Goal: Task Accomplishment & Management: Manage account settings

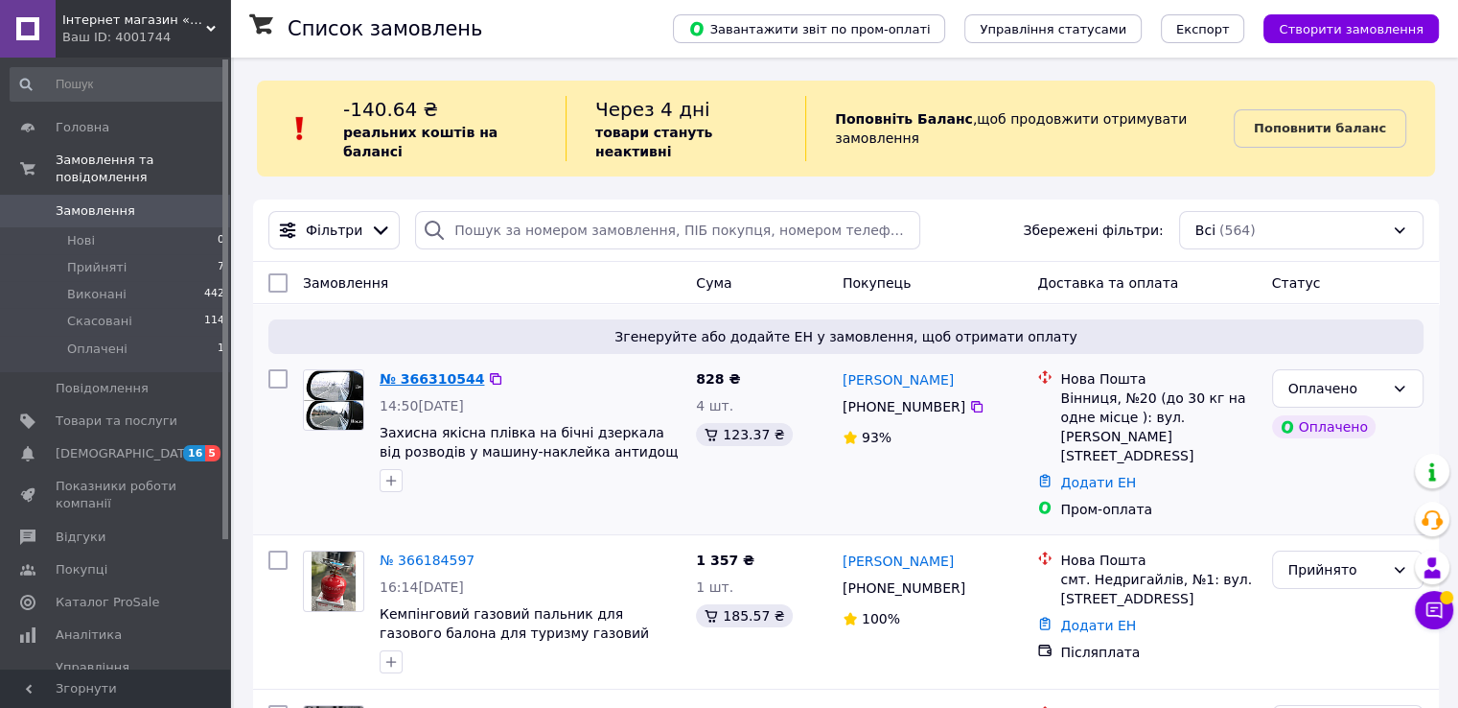
click at [442, 371] on link "№ 366310544" at bounding box center [432, 378] width 105 height 15
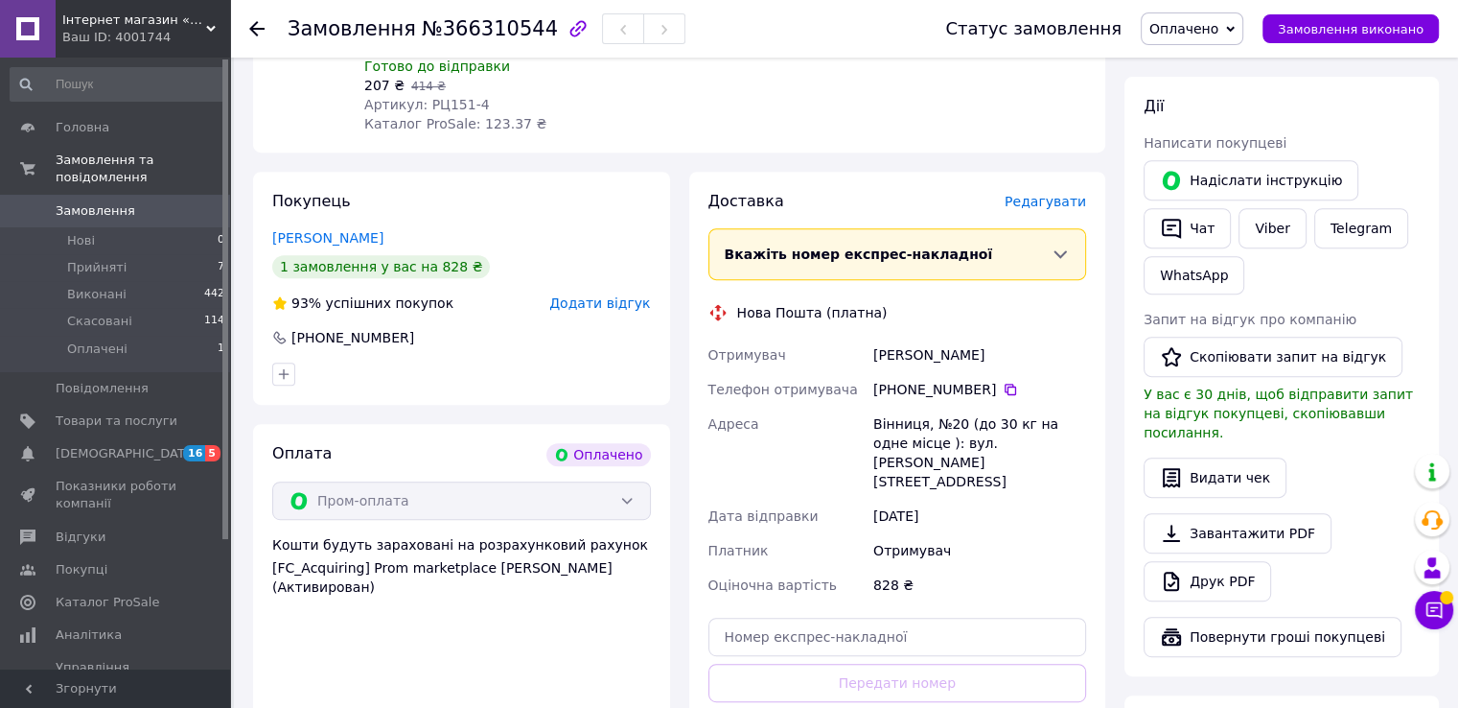
scroll to position [863, 0]
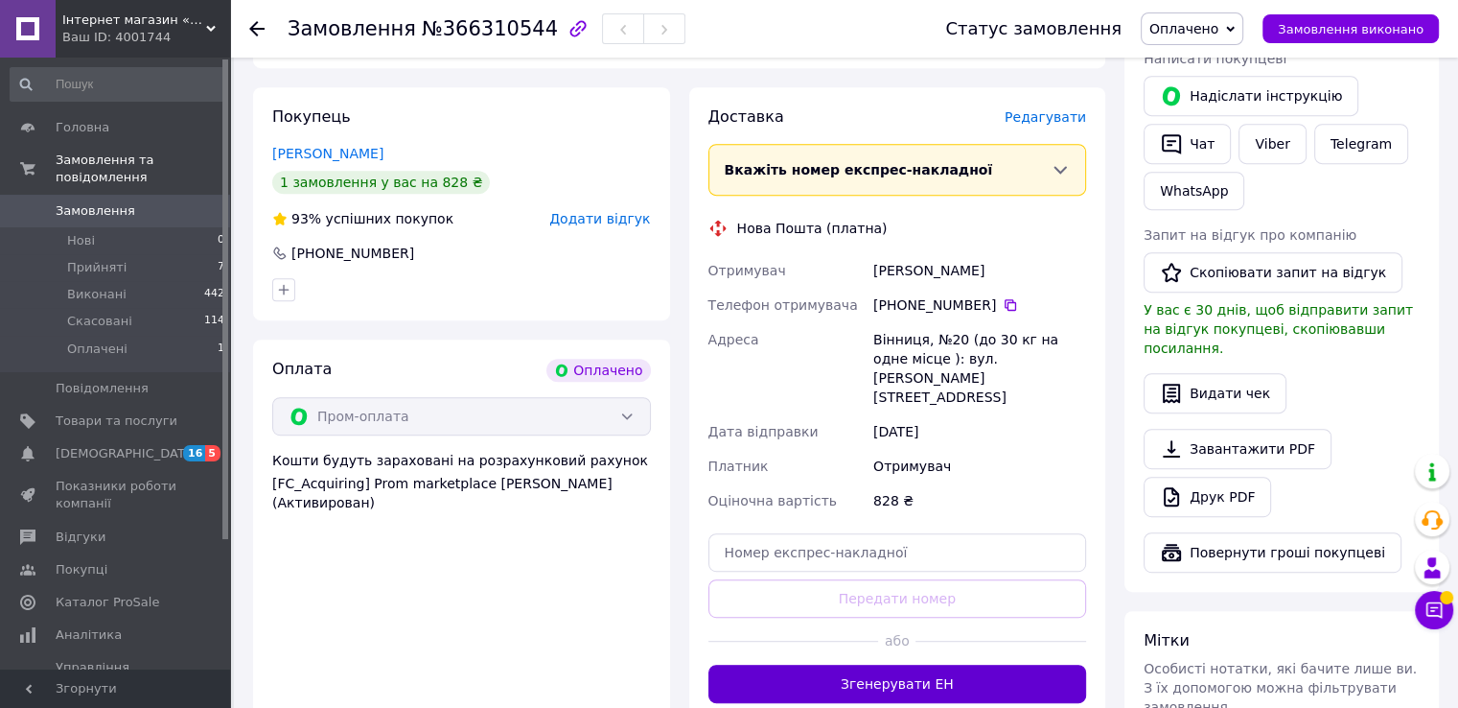
click at [844, 664] on button "Згенерувати ЕН" at bounding box center [898, 683] width 379 height 38
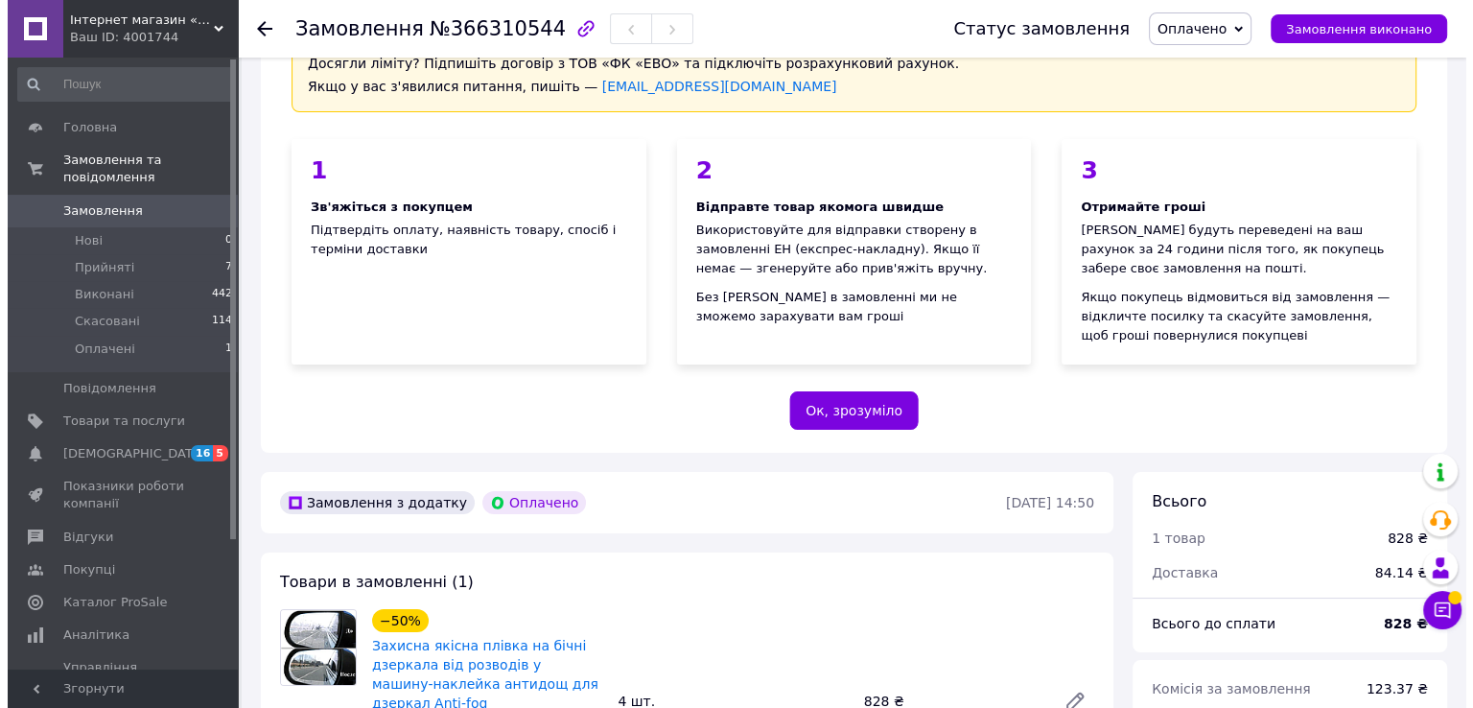
scroll to position [0, 0]
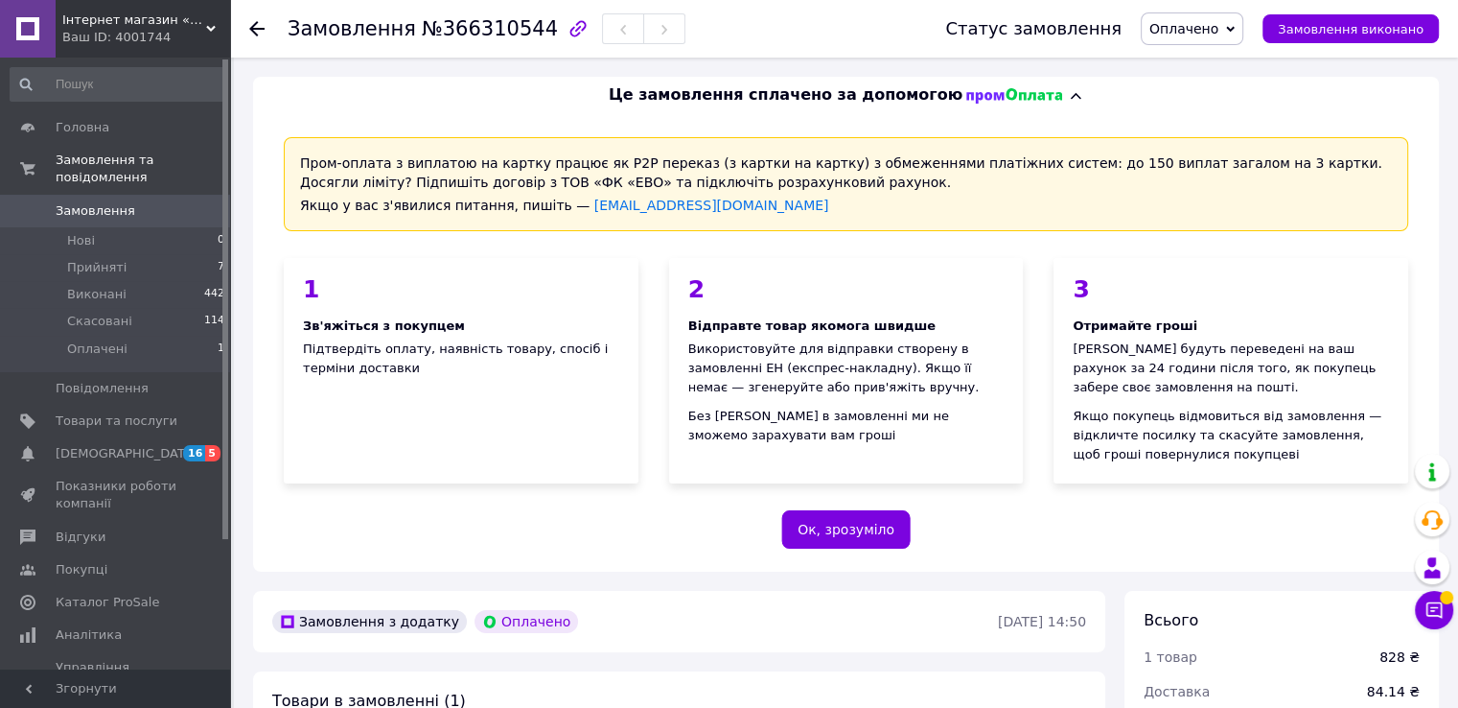
click at [1193, 21] on span "Оплачено" at bounding box center [1184, 28] width 69 height 15
click at [1198, 64] on li "Прийнято" at bounding box center [1192, 67] width 101 height 29
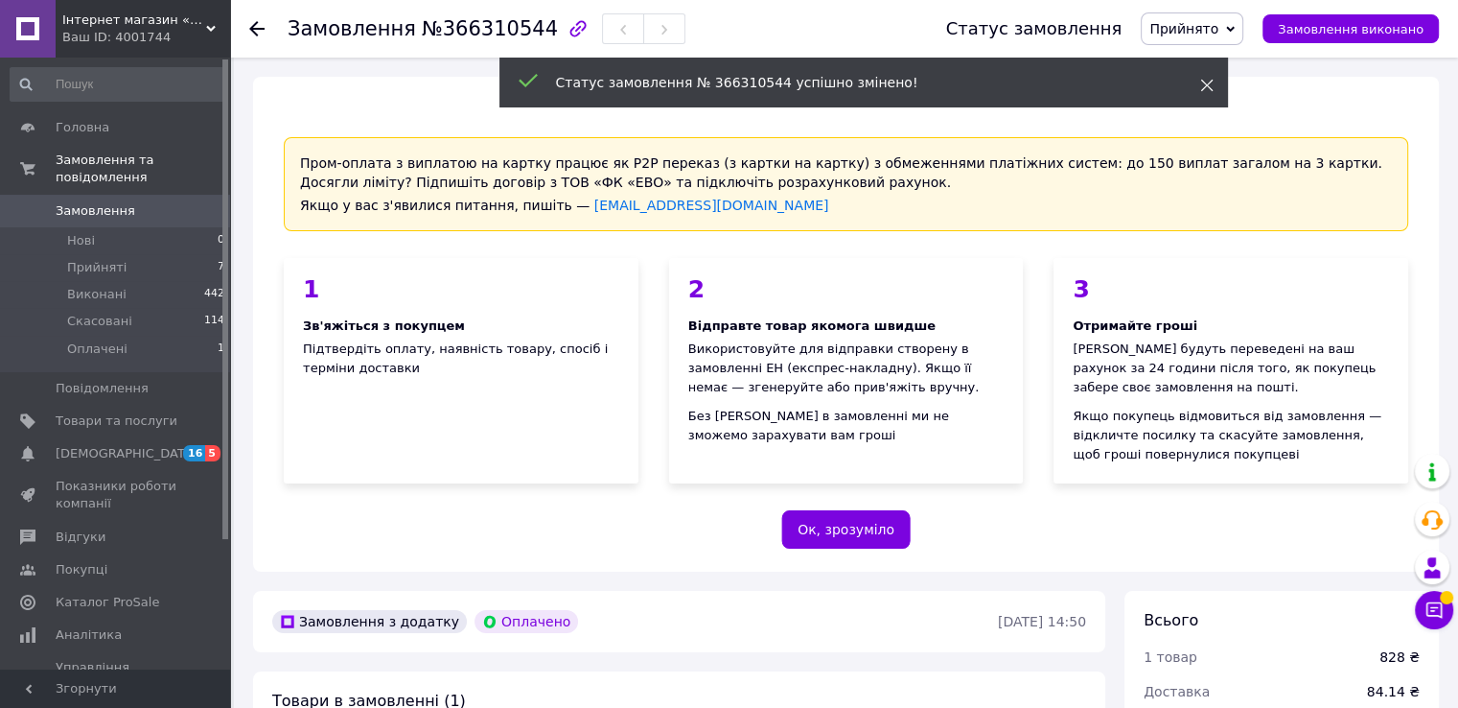
click at [1206, 87] on icon at bounding box center [1206, 85] width 13 height 13
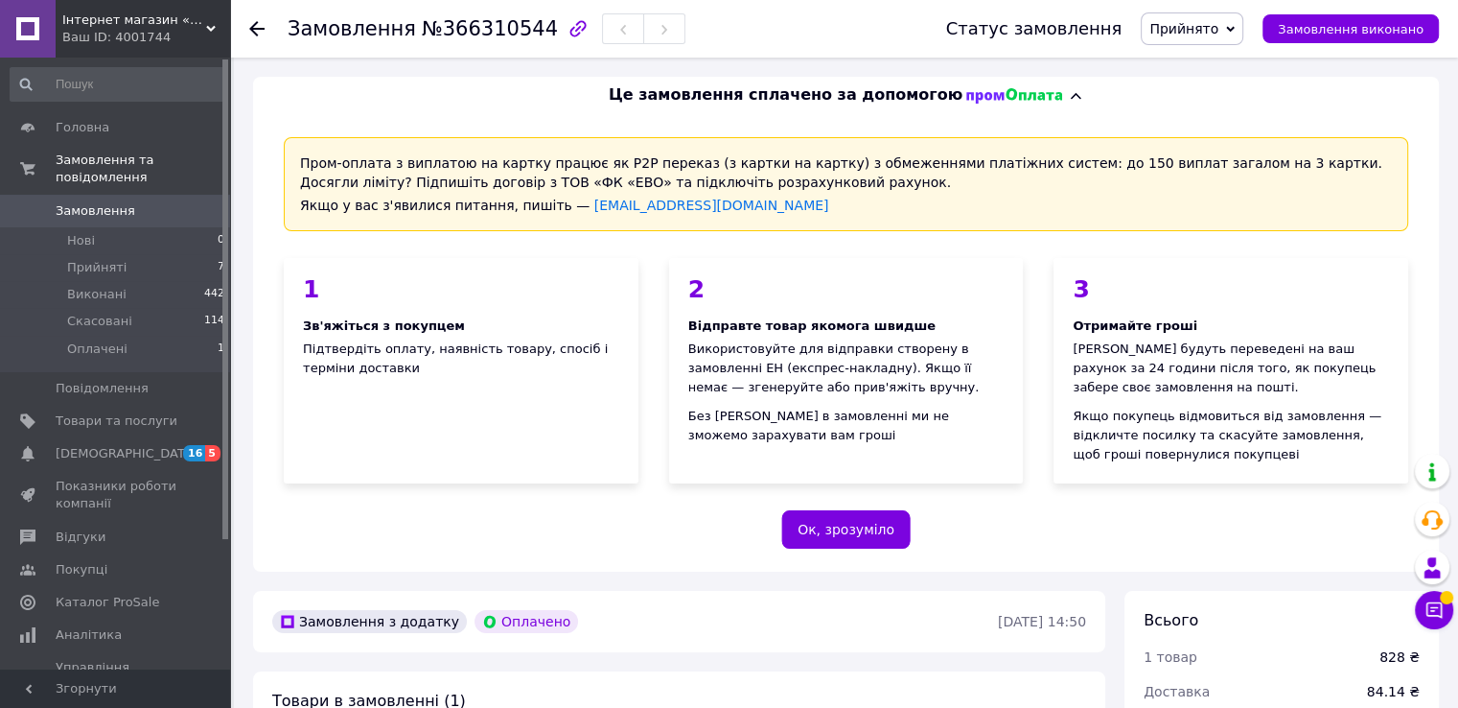
click at [1068, 93] on icon at bounding box center [1075, 95] width 15 height 15
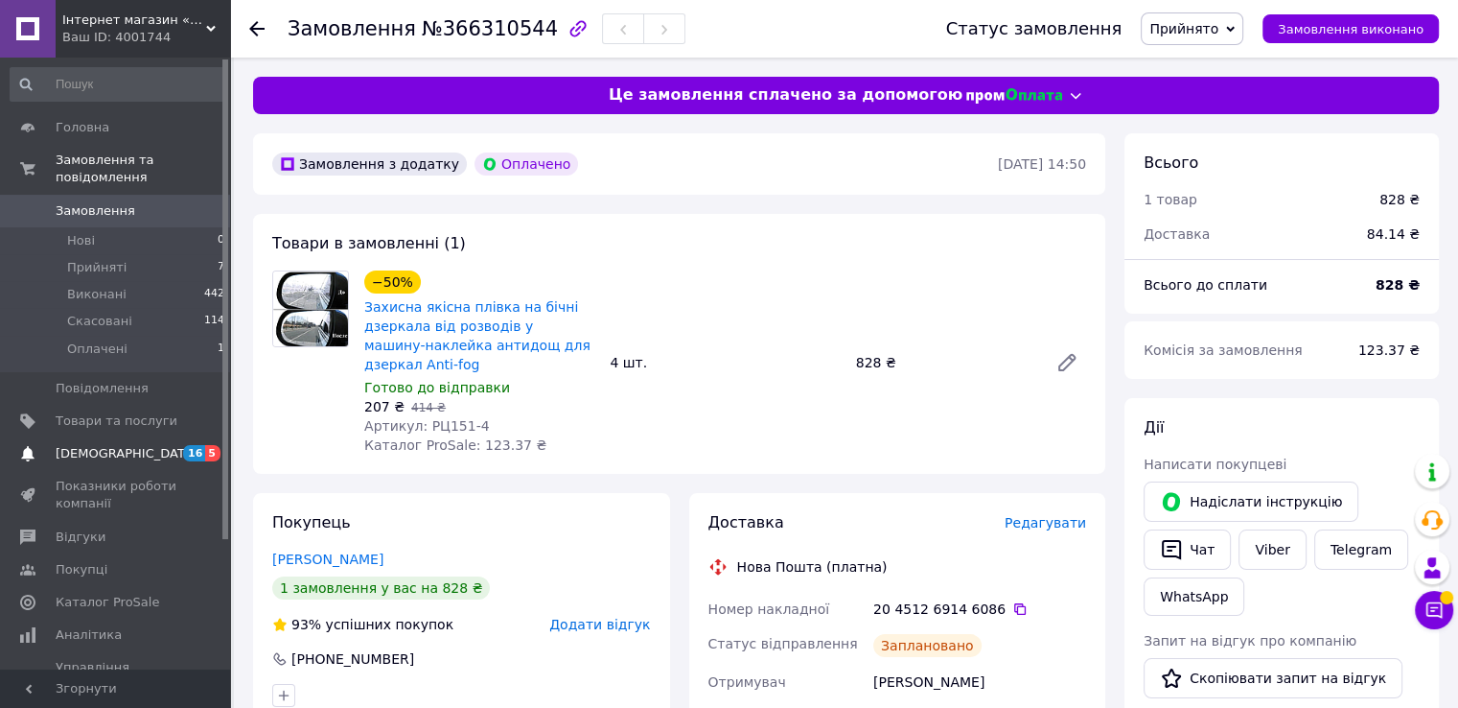
click at [131, 445] on span "[DEMOGRAPHIC_DATA]" at bounding box center [117, 453] width 122 height 17
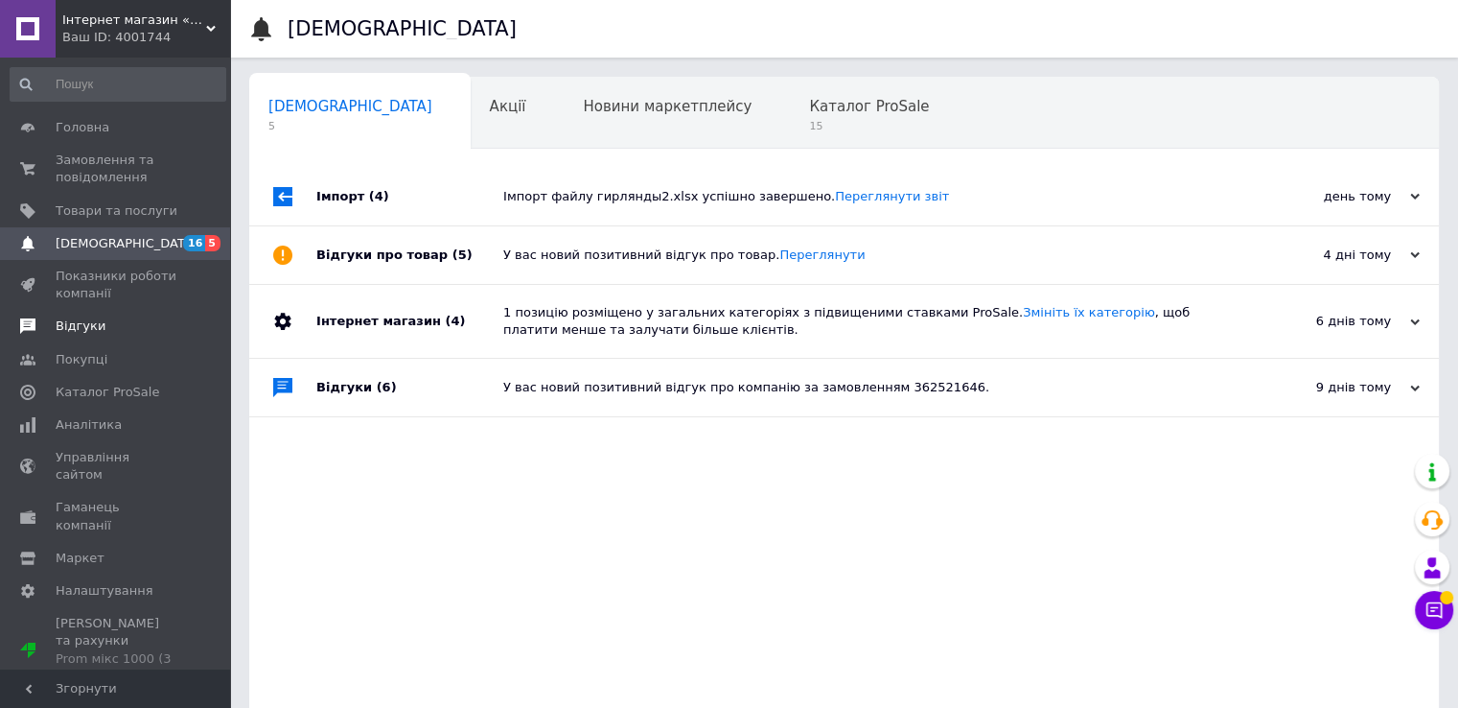
click at [130, 329] on span "Відгуки" at bounding box center [117, 325] width 122 height 17
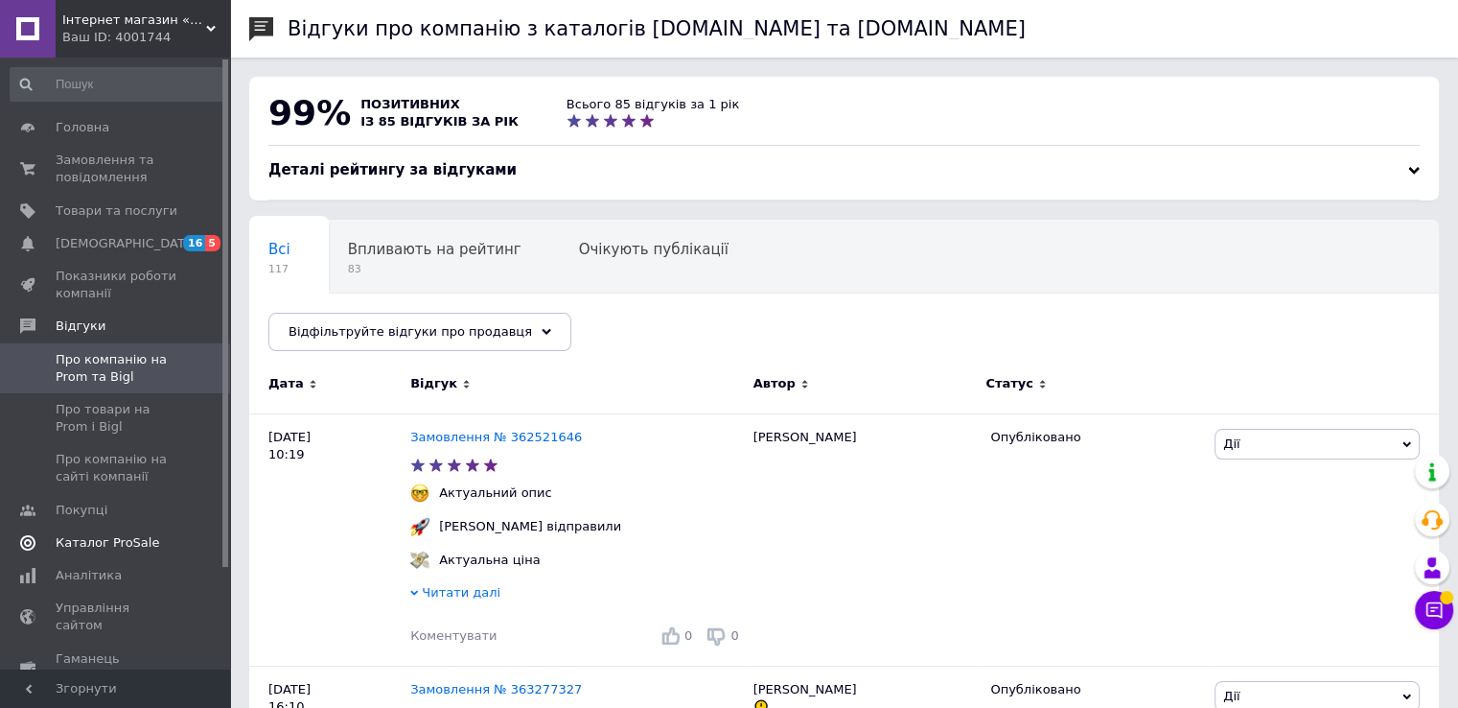
click at [123, 539] on span "Каталог ProSale" at bounding box center [108, 542] width 104 height 17
